Goal: Participate in discussion: Engage in conversation with other users on a specific topic

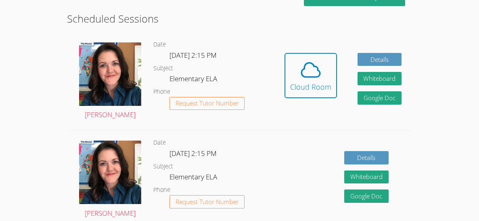
scroll to position [219, 0]
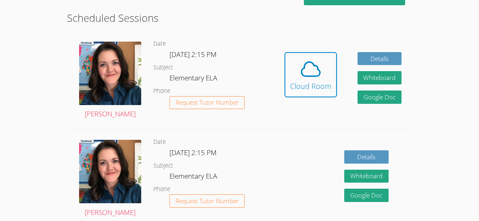
click at [337, 64] on div "Hidden Cloud Room Details Whiteboard Hidden Google Doc" at bounding box center [343, 81] width 138 height 98
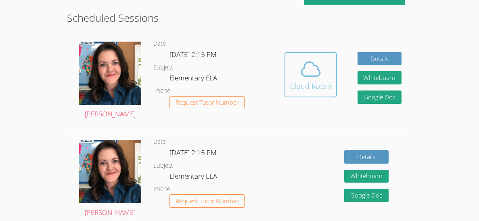
click at [302, 83] on div "Cloud Room" at bounding box center [310, 85] width 41 height 11
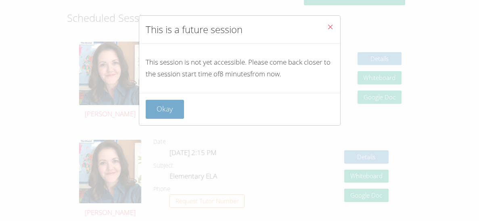
click at [167, 108] on button "Okay" at bounding box center [165, 109] width 39 height 19
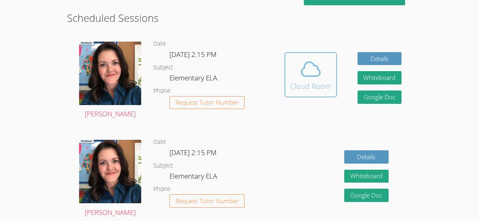
click at [318, 71] on icon at bounding box center [311, 69] width 23 height 23
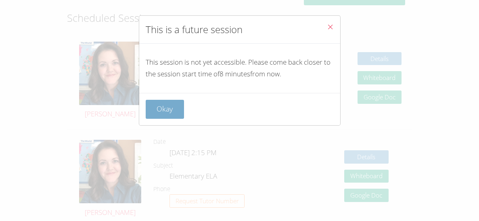
click at [153, 115] on button "Okay" at bounding box center [165, 109] width 39 height 19
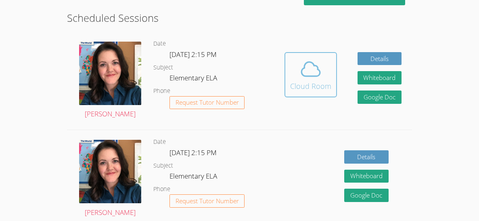
click at [320, 71] on icon at bounding box center [311, 69] width 23 height 23
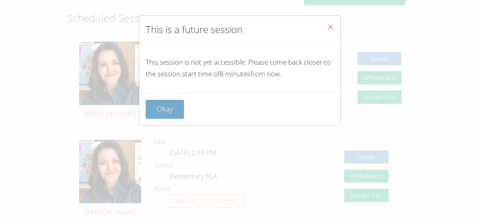
click at [171, 116] on button "Okay" at bounding box center [165, 109] width 39 height 19
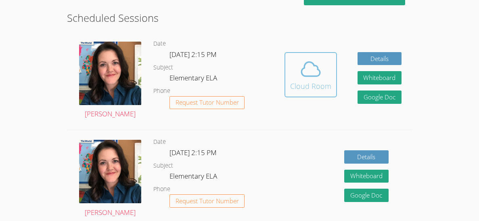
click at [296, 84] on div "Cloud Room" at bounding box center [310, 85] width 41 height 11
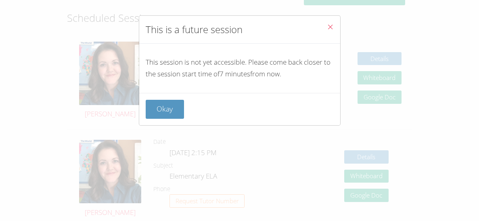
click at [331, 30] on icon "Close" at bounding box center [330, 26] width 7 height 7
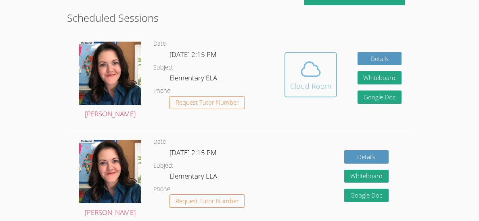
click at [331, 52] on button "Cloud Room" at bounding box center [311, 74] width 52 height 45
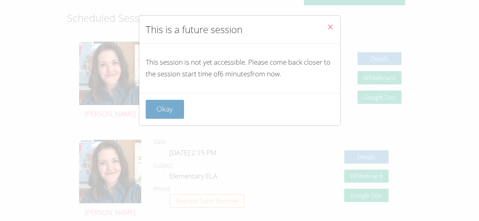
click at [165, 115] on button "Okay" at bounding box center [165, 109] width 39 height 19
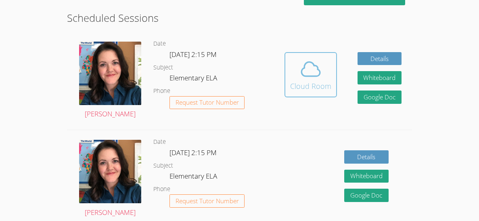
click at [319, 69] on icon at bounding box center [311, 69] width 19 height 14
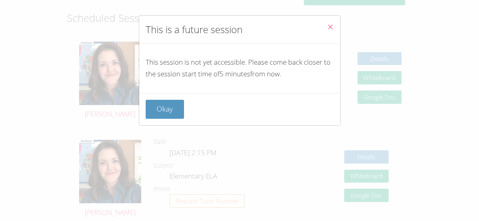
click at [331, 27] on icon "Close" at bounding box center [330, 26] width 7 height 7
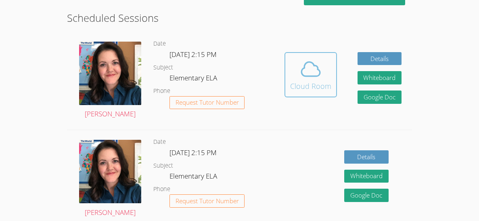
click at [313, 82] on div "Cloud Room" at bounding box center [310, 85] width 41 height 11
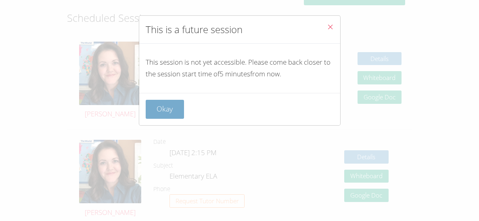
click at [166, 115] on button "Okay" at bounding box center [165, 109] width 39 height 19
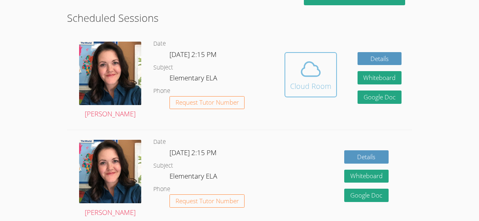
click at [319, 94] on button "Cloud Room" at bounding box center [311, 74] width 52 height 45
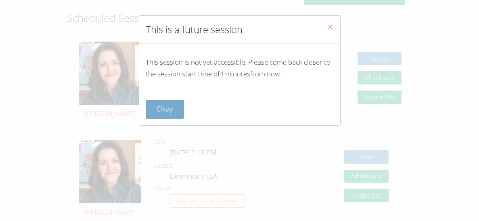
click at [173, 117] on button "Okay" at bounding box center [165, 109] width 39 height 19
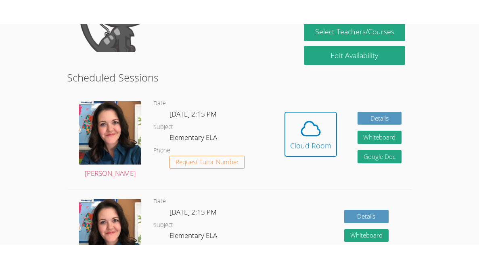
scroll to position [186, 0]
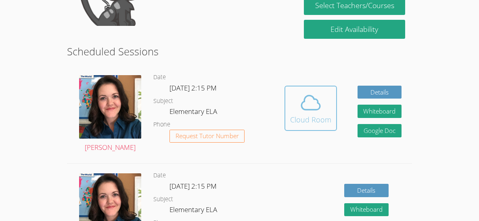
click at [323, 116] on div "Cloud Room" at bounding box center [310, 119] width 41 height 11
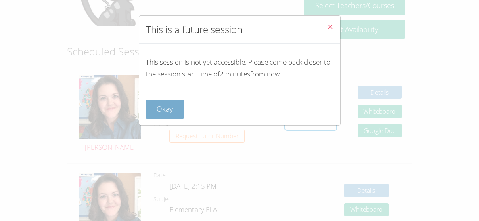
click at [157, 102] on button "Okay" at bounding box center [165, 109] width 39 height 19
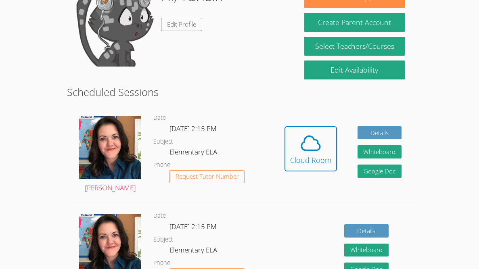
scroll to position [156, 0]
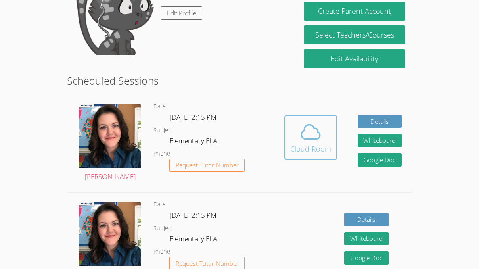
click at [313, 149] on div "Cloud Room" at bounding box center [310, 148] width 41 height 11
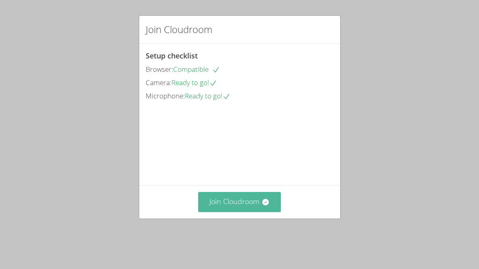
click at [258, 212] on button "Join Cloudroom" at bounding box center [239, 202] width 83 height 20
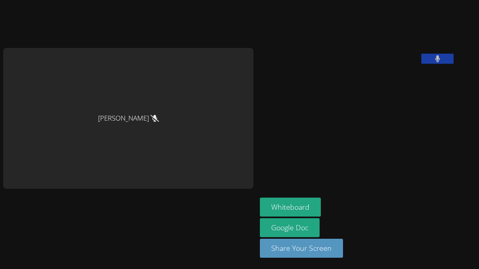
click at [422, 64] on button at bounding box center [438, 59] width 32 height 10
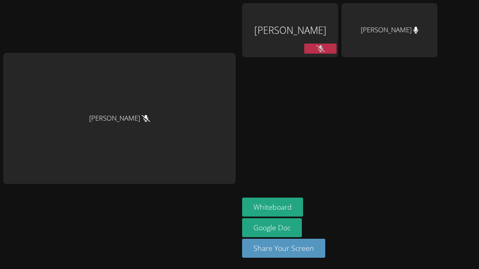
click at [236, 129] on div "[PERSON_NAME]" at bounding box center [119, 118] width 233 height 131
click at [327, 48] on button at bounding box center [320, 49] width 32 height 10
click at [309, 120] on aside "YuHsin Wu Reyansh Badoni Whiteboard Google Doc Share Your Screen" at bounding box center [340, 134] width 202 height 269
click at [325, 50] on icon at bounding box center [321, 48] width 8 height 7
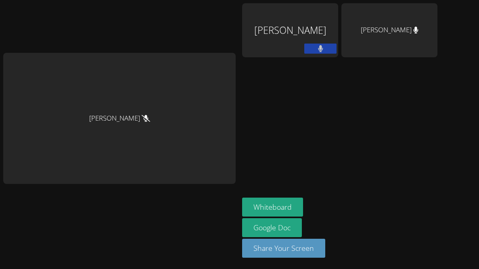
click at [337, 50] on button at bounding box center [320, 49] width 32 height 10
click at [331, 50] on button at bounding box center [320, 49] width 32 height 10
click at [332, 53] on button at bounding box center [320, 49] width 32 height 10
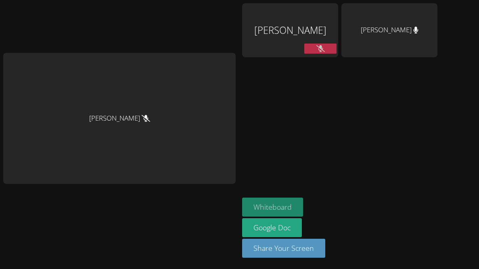
click at [301, 203] on button "Whiteboard" at bounding box center [272, 207] width 61 height 19
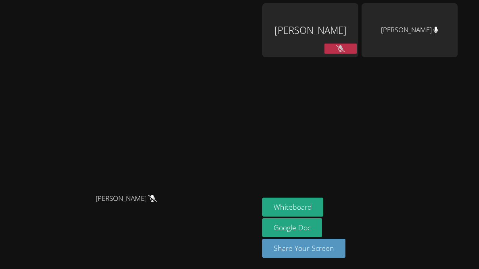
click at [190, 161] on video at bounding box center [129, 118] width 121 height 142
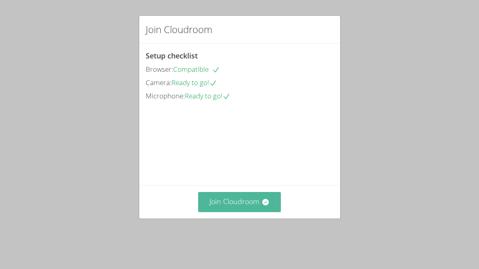
click at [250, 212] on button "Join Cloudroom" at bounding box center [239, 202] width 83 height 20
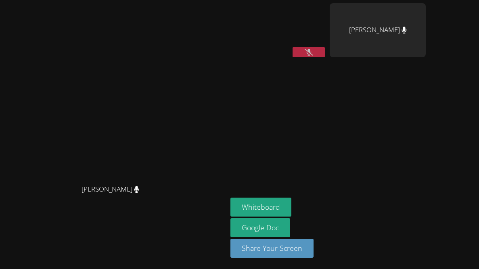
click at [313, 51] on icon at bounding box center [309, 52] width 8 height 7
click at [312, 51] on icon at bounding box center [308, 52] width 5 height 7
click at [293, 47] on button at bounding box center [309, 52] width 32 height 10
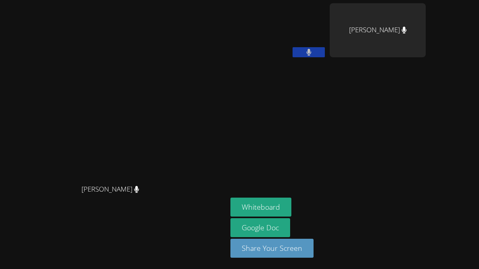
click at [293, 47] on button at bounding box center [309, 52] width 32 height 10
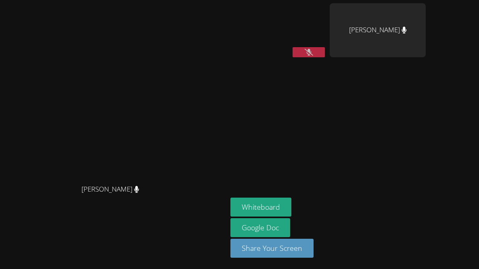
click at [293, 47] on button at bounding box center [309, 52] width 32 height 10
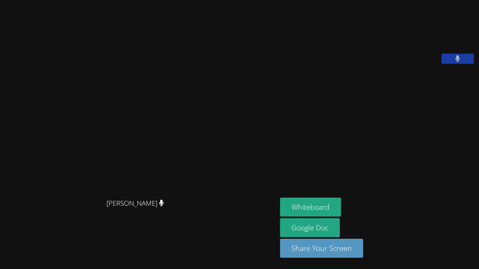
click at [442, 54] on button at bounding box center [458, 59] width 32 height 10
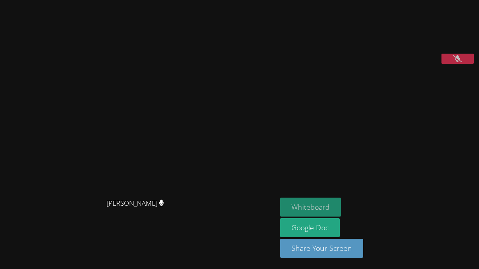
click at [320, 209] on button "Whiteboard" at bounding box center [310, 207] width 61 height 19
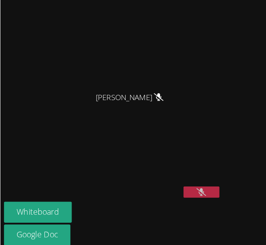
scroll to position [55, 0]
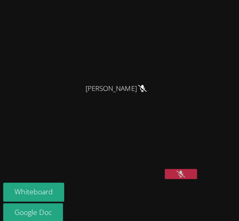
click at [151, 66] on video at bounding box center [119, 14] width 121 height 131
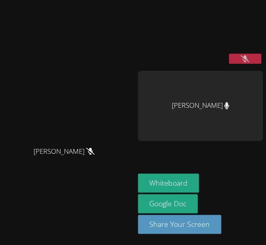
click at [106, 51] on div "Jessica Long Jessica Long" at bounding box center [67, 122] width 128 height 239
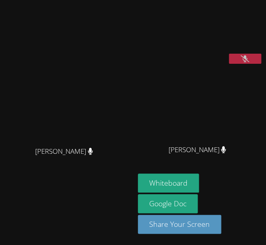
click at [36, 56] on div "Jessica Long Jessica Long" at bounding box center [67, 122] width 128 height 239
click at [245, 62] on icon at bounding box center [244, 58] width 8 height 7
click at [229, 54] on button at bounding box center [245, 59] width 32 height 10
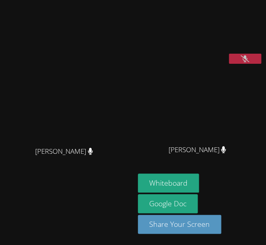
click at [229, 54] on button at bounding box center [245, 59] width 32 height 10
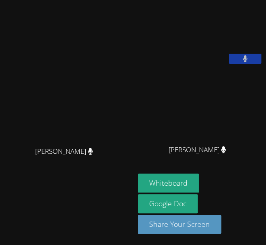
click at [232, 64] on button at bounding box center [245, 59] width 32 height 10
click at [229, 54] on button at bounding box center [245, 59] width 32 height 10
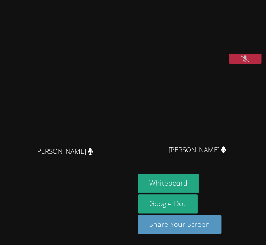
click at [229, 54] on button at bounding box center [245, 59] width 32 height 10
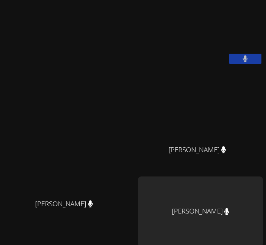
click at [245, 83] on video at bounding box center [200, 106] width 121 height 70
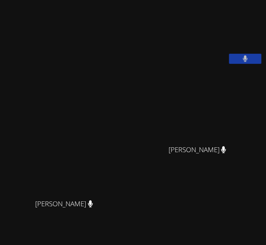
click at [250, 64] on video at bounding box center [198, 33] width 121 height 61
click at [254, 64] on button at bounding box center [245, 59] width 32 height 10
click at [252, 64] on button at bounding box center [245, 59] width 32 height 10
click at [211, 173] on div "Reyansh Badoni" at bounding box center [200, 157] width 125 height 32
click at [30, 116] on div "Jessica Long Jessica Long" at bounding box center [67, 175] width 128 height 344
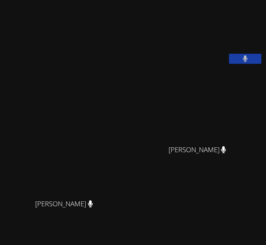
click at [227, 64] on video at bounding box center [198, 33] width 121 height 61
click at [249, 64] on button at bounding box center [245, 59] width 32 height 10
click at [58, 84] on div "Jessica Long Jessica Long" at bounding box center [67, 175] width 128 height 344
click at [241, 62] on icon at bounding box center [244, 58] width 8 height 7
click at [245, 62] on icon at bounding box center [244, 58] width 5 height 7
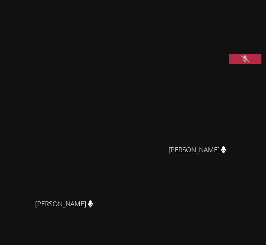
click at [247, 64] on button at bounding box center [245, 59] width 32 height 10
click at [244, 62] on icon at bounding box center [244, 58] width 5 height 7
click at [248, 62] on icon at bounding box center [244, 58] width 8 height 7
click at [229, 54] on button at bounding box center [245, 59] width 32 height 10
click at [250, 64] on button at bounding box center [245, 59] width 32 height 10
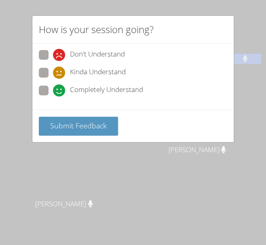
click at [53, 96] on span at bounding box center [53, 96] width 0 height 0
click at [53, 88] on input "Completely Understand" at bounding box center [56, 89] width 7 height 7
radio input "true"
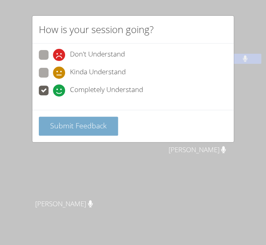
click at [82, 126] on span "Submit Feedback" at bounding box center [78, 126] width 57 height 10
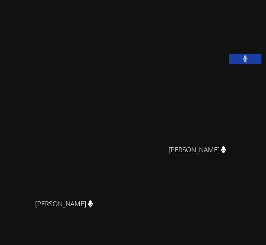
click at [44, 53] on div "Jessica Long Jessica Long" at bounding box center [67, 175] width 128 height 344
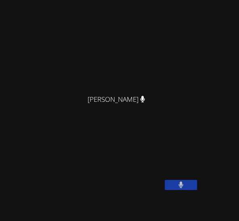
scroll to position [46, 0]
click at [43, 109] on div "[PERSON_NAME]" at bounding box center [119, 104] width 233 height 32
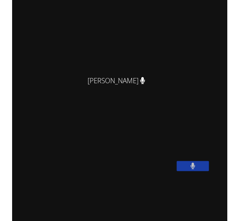
scroll to position [29, 0]
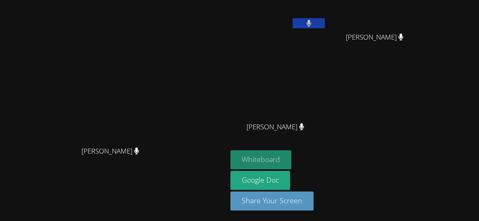
click at [292, 159] on button "Whiteboard" at bounding box center [261, 159] width 61 height 19
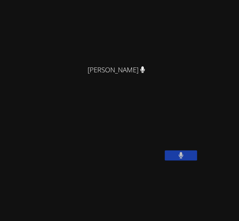
scroll to position [0, 0]
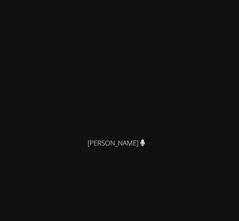
click at [227, 176] on div "Jessica Long Jessica Long YuHsin Wu Reyansh Badoni Reyansh Badoni Soham Ghimire…" at bounding box center [119, 110] width 239 height 221
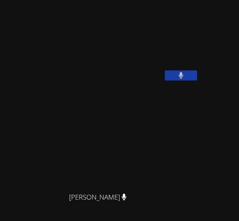
scroll to position [152, 0]
click at [188, 81] on button at bounding box center [181, 76] width 32 height 10
click at [165, 71] on button at bounding box center [181, 76] width 32 height 10
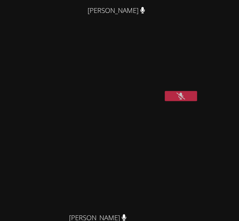
scroll to position [133, 0]
click at [185, 101] on button at bounding box center [181, 95] width 32 height 10
click at [165, 90] on button at bounding box center [181, 95] width 32 height 10
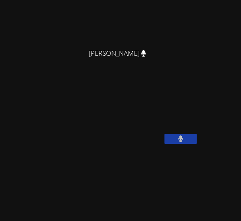
scroll to position [99, 0]
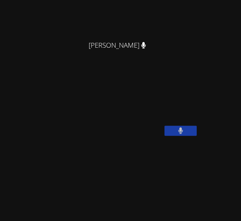
click at [165, 126] on button at bounding box center [181, 131] width 32 height 10
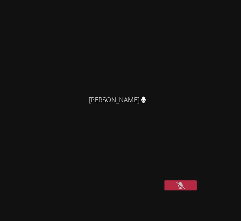
scroll to position [110, 0]
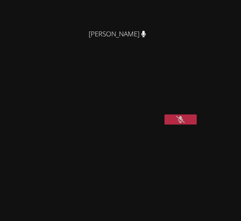
click at [187, 124] on button at bounding box center [181, 119] width 32 height 10
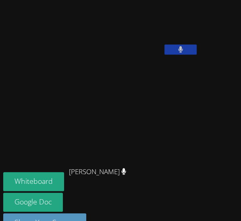
scroll to position [134, 0]
